Goal: Transaction & Acquisition: Subscribe to service/newsletter

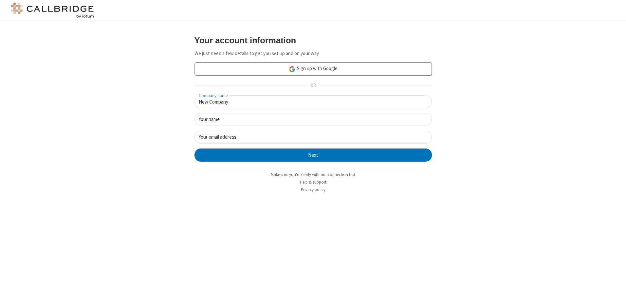
type input "New Company"
type input "New User"
type input "[EMAIL_ADDRESS][DOMAIN_NAME]"
click button "Next" at bounding box center [312, 154] width 237 height 13
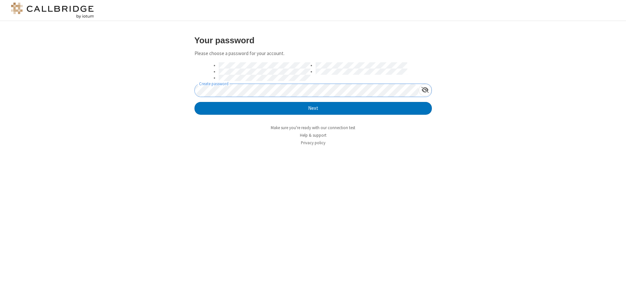
click button "Next" at bounding box center [312, 108] width 237 height 13
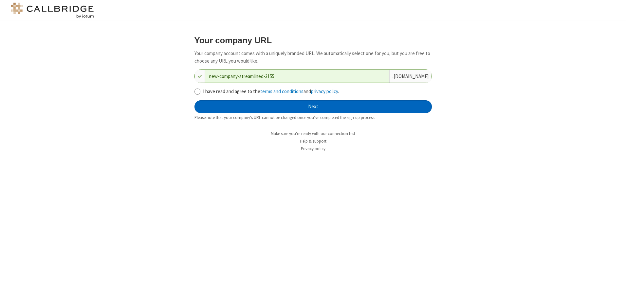
click at [313, 106] on button "Next" at bounding box center [312, 106] width 237 height 13
